Goal: Task Accomplishment & Management: Complete application form

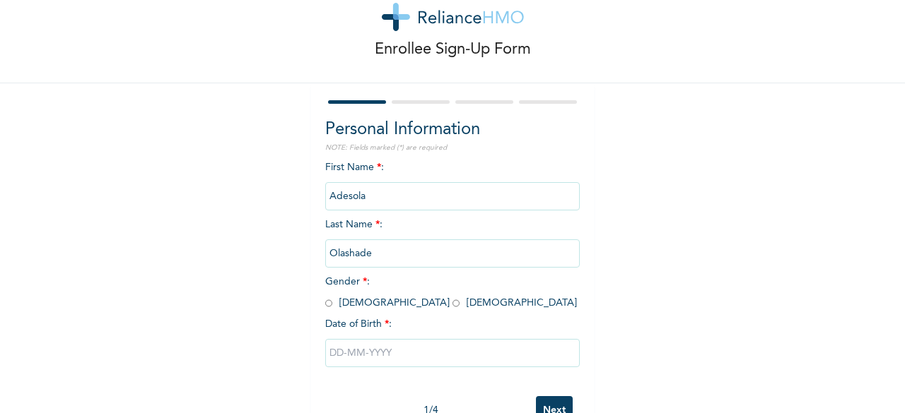
scroll to position [71, 0]
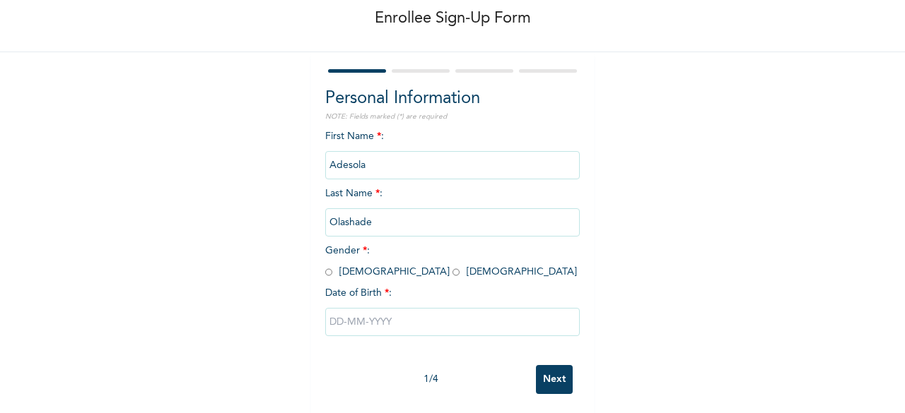
click at [369, 271] on span "Gender * : [DEMOGRAPHIC_DATA] [DEMOGRAPHIC_DATA]" at bounding box center [451, 261] width 252 height 31
click at [365, 272] on span "Gender * : [DEMOGRAPHIC_DATA] [DEMOGRAPHIC_DATA]" at bounding box center [451, 261] width 252 height 31
click at [452, 272] on input "radio" at bounding box center [455, 272] width 7 height 13
radio input "true"
click at [340, 329] on input "text" at bounding box center [452, 322] width 254 height 28
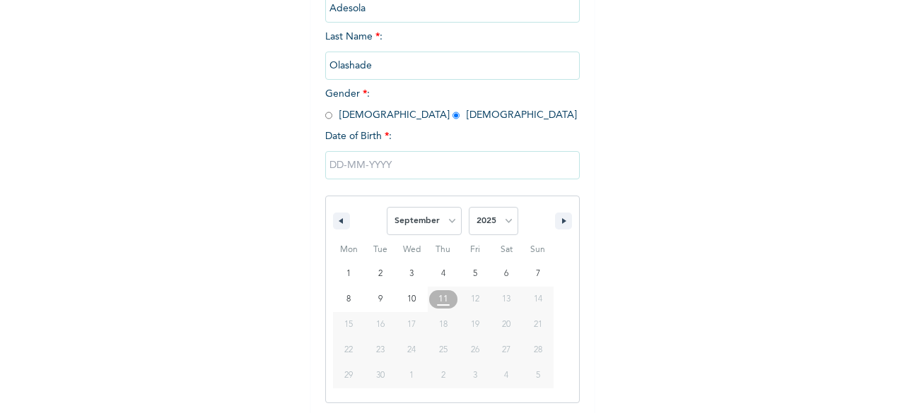
scroll to position [230, 0]
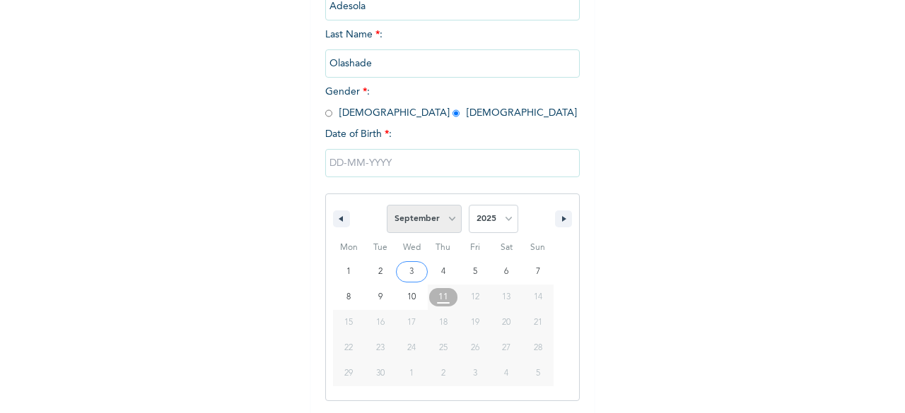
click at [444, 221] on select "January February March April May June July August September October November De…" at bounding box center [424, 219] width 75 height 28
click at [387, 206] on select "January February March April May June July August September October November De…" at bounding box center [424, 219] width 75 height 28
select select "8"
click at [448, 214] on select "January February March April May June July August September October November De…" at bounding box center [424, 219] width 75 height 28
click at [470, 215] on select "2025 2024 2023 2022 2021 2020 2019 2018 2017 2016 2015 2014 2013 2012 2011 2010…" at bounding box center [493, 219] width 49 height 28
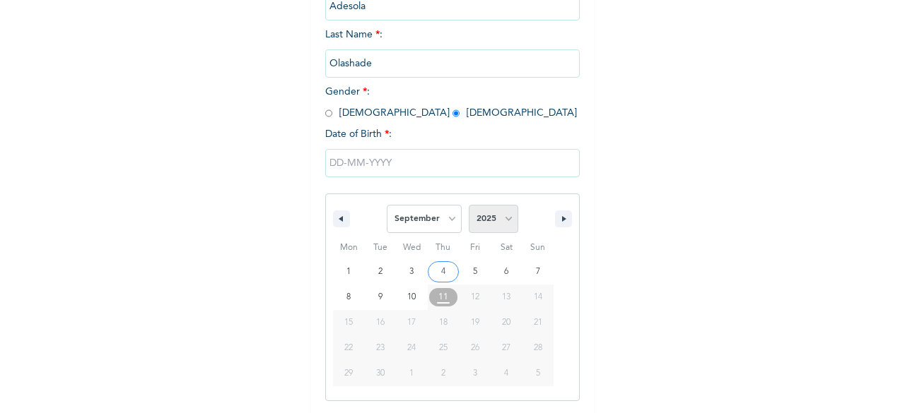
select select "2022"
click at [469, 206] on select "2025 2024 2023 2022 2021 2020 2019 2018 2017 2016 2015 2014 2013 2012 2011 2010…" at bounding box center [493, 219] width 49 height 28
click at [445, 228] on select "January February March April May June July August September October November De…" at bounding box center [424, 219] width 75 height 28
select select "10"
click at [387, 206] on select "January February March April May June July August September October November De…" at bounding box center [424, 219] width 75 height 28
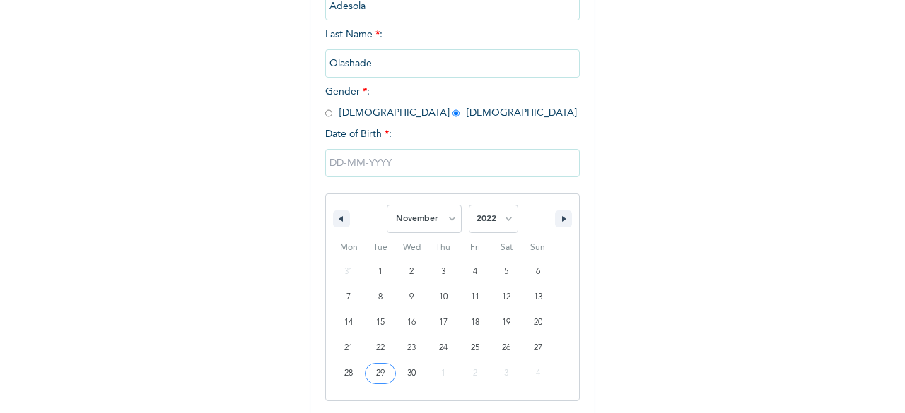
type input "11/29/2022"
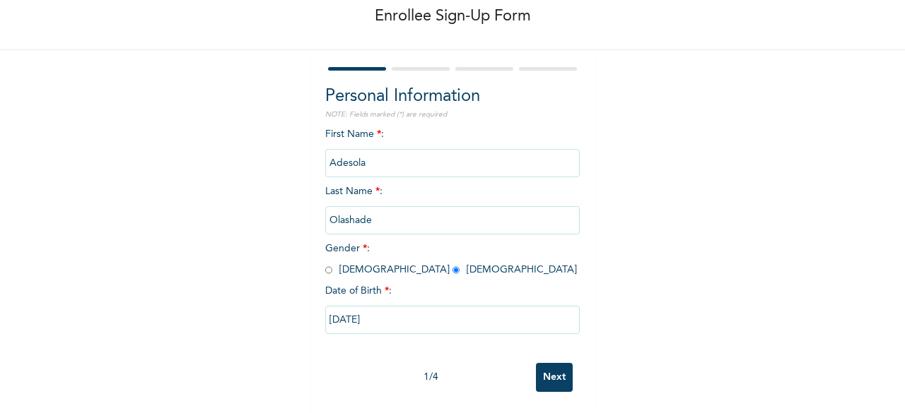
click at [551, 367] on input "Next" at bounding box center [554, 377] width 37 height 29
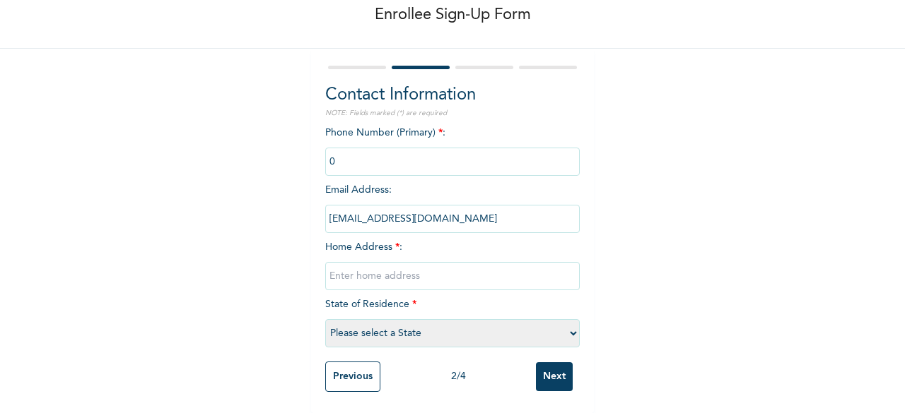
drag, startPoint x: 373, startPoint y: 149, endPoint x: 298, endPoint y: 156, distance: 75.2
click at [298, 156] on div "Enrollee Sign-Up Form Contact Information NOTE: Fields marked (*) are required …" at bounding box center [452, 170] width 905 height 488
click at [375, 152] on input "phone" at bounding box center [452, 162] width 254 height 28
click at [393, 266] on input "text" at bounding box center [452, 276] width 254 height 28
paste input "55B Mudashiru Eletu way Osapa London Lekki"
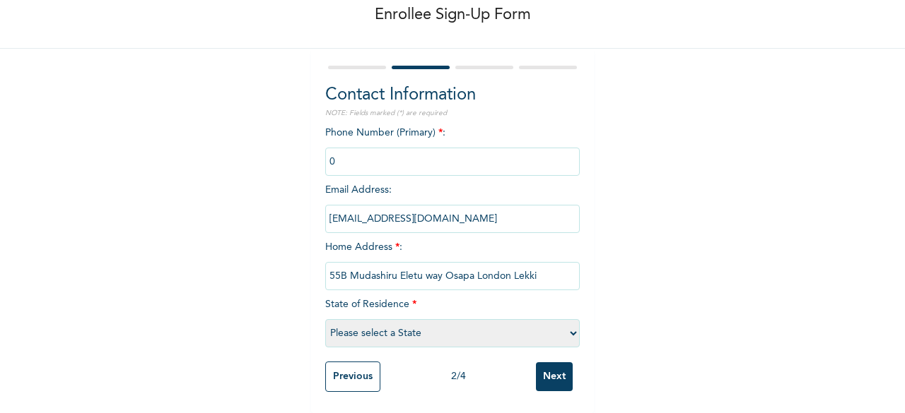
type input "55B Mudashiru Eletu way Osapa London Lekki"
click at [415, 323] on select "Please select a State Abia Abuja (FCT) Adamawa Akwa Ibom Anambra Bauchi Bayelsa…" at bounding box center [452, 333] width 254 height 28
select select "25"
click at [325, 319] on select "Please select a State Abia Abuja (FCT) Adamawa Akwa Ibom Anambra Bauchi Bayelsa…" at bounding box center [452, 333] width 254 height 28
click at [553, 363] on input "Next" at bounding box center [554, 377] width 37 height 29
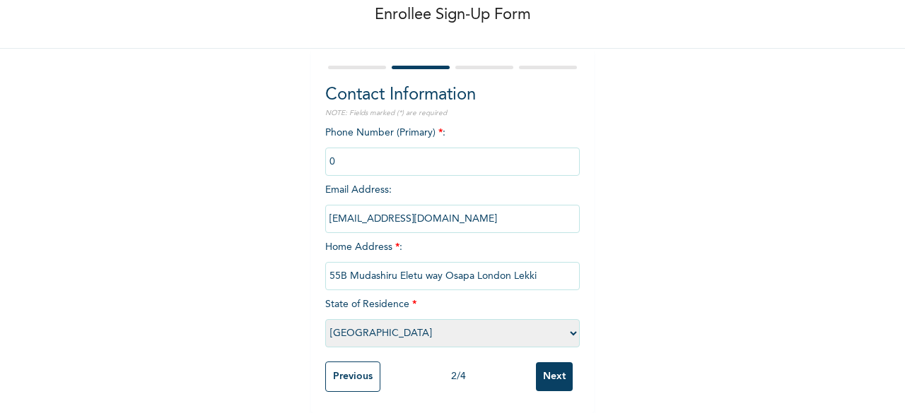
scroll to position [0, 0]
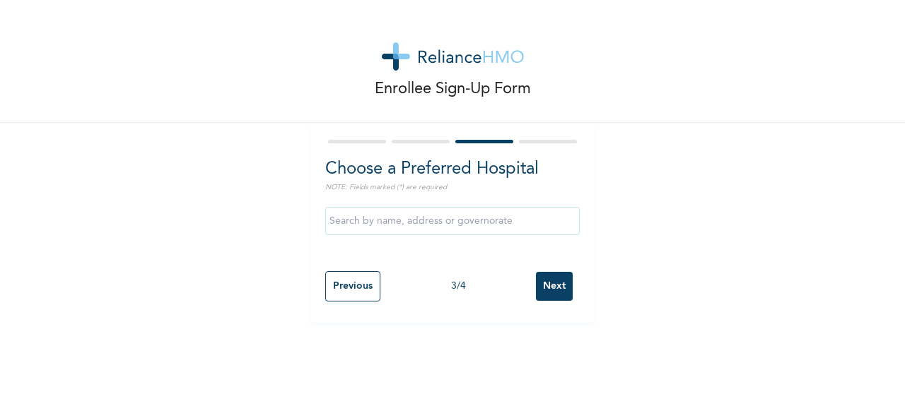
click at [548, 271] on div "Previous 3 / 4 Next" at bounding box center [452, 286] width 254 height 45
click at [551, 277] on input "Next" at bounding box center [554, 286] width 37 height 29
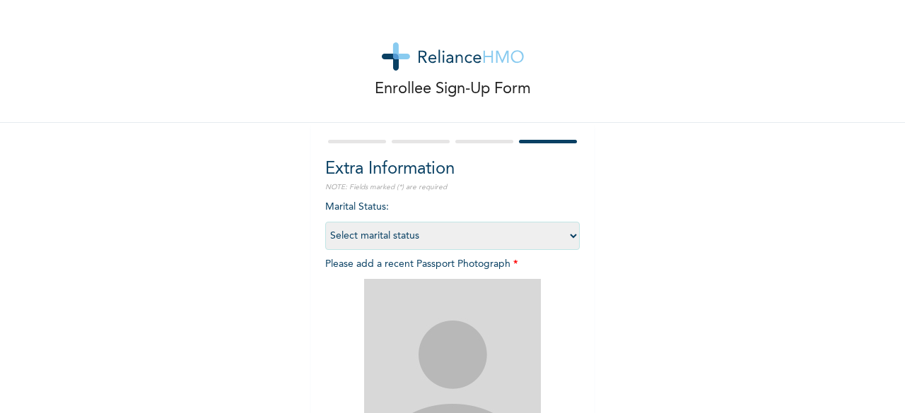
click at [558, 237] on select "Select marital status Single Married Divorced Widow/Widower" at bounding box center [452, 236] width 254 height 28
select select "1"
click at [325, 222] on select "Select marital status Single Married Divorced Widow/Widower" at bounding box center [452, 236] width 254 height 28
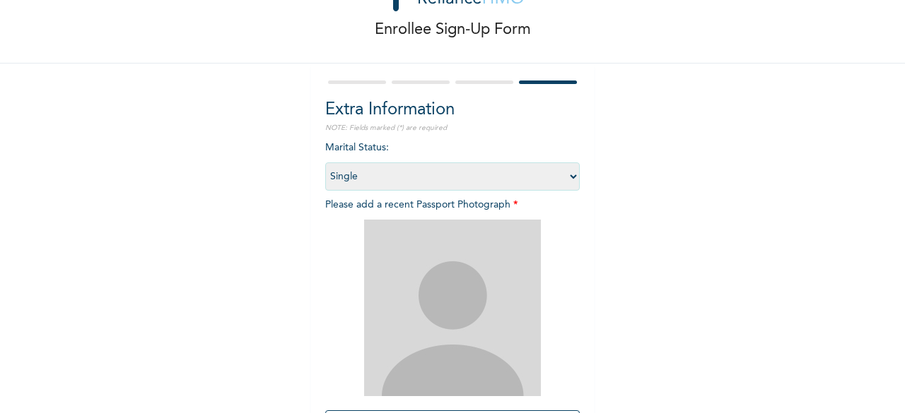
scroll to position [141, 0]
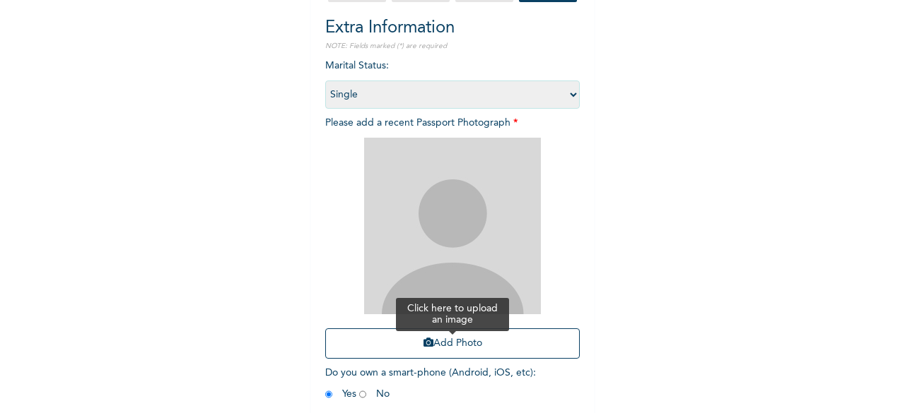
click at [466, 342] on button "Add Photo" at bounding box center [452, 344] width 254 height 30
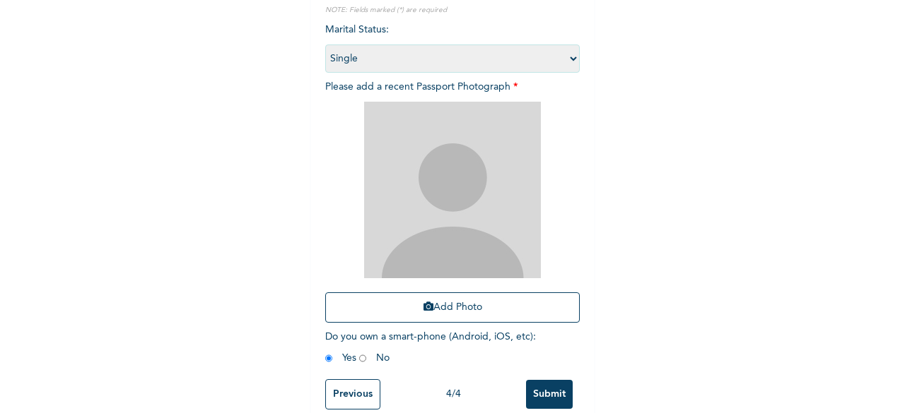
scroll to position [206, 0]
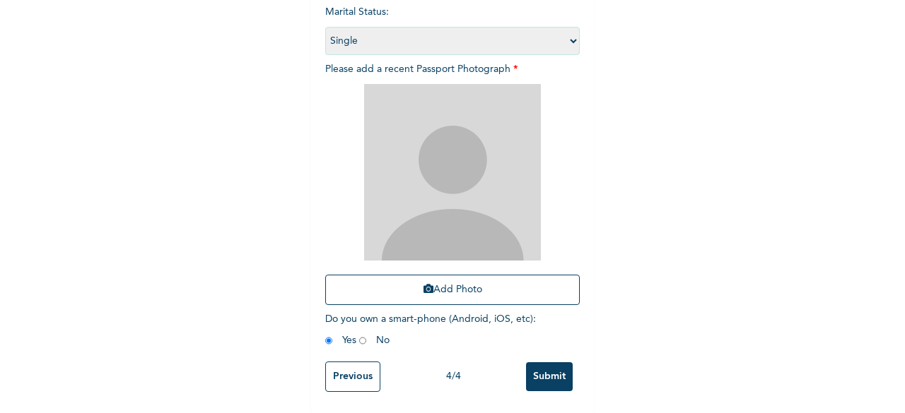
click at [555, 363] on input "Submit" at bounding box center [549, 377] width 47 height 29
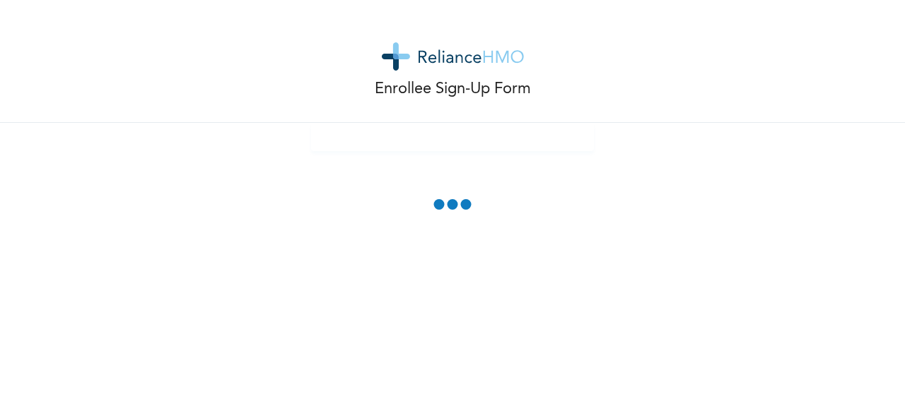
scroll to position [128, 0]
